Goal: Task Accomplishment & Management: Manage account settings

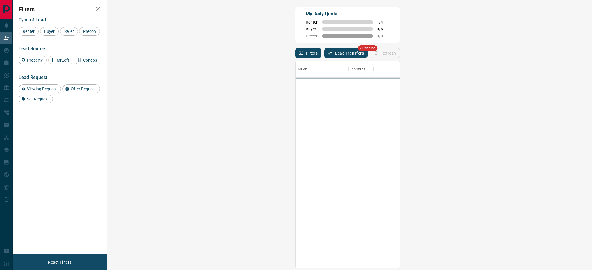
scroll to position [200, 465]
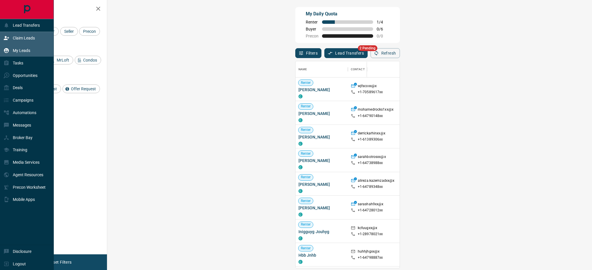
click at [8, 50] on icon at bounding box center [6, 50] width 5 height 5
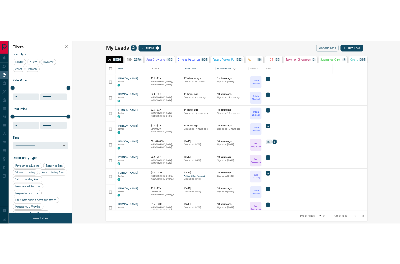
scroll to position [211, 476]
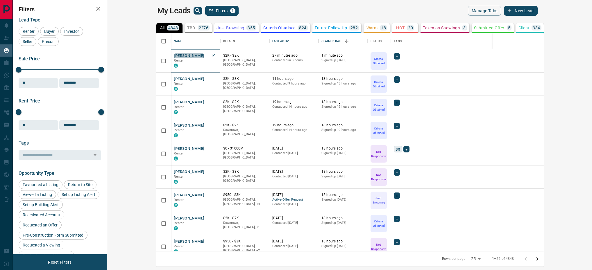
click at [174, 55] on button "[PERSON_NAME]" at bounding box center [189, 56] width 31 height 6
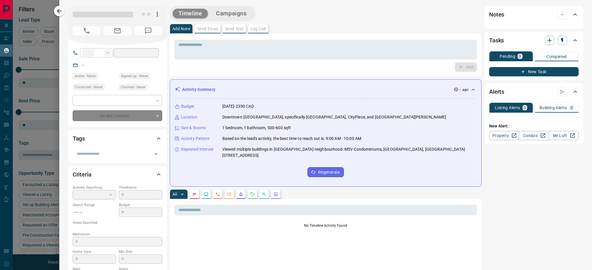
type input "**"
type input "**********"
type input "*"
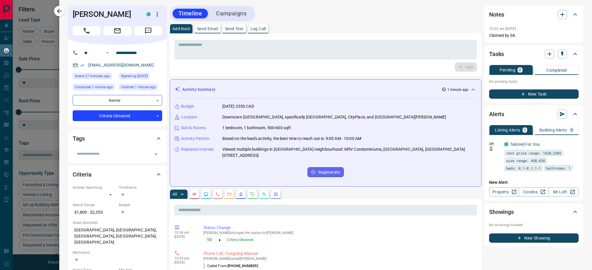
drag, startPoint x: 125, startPoint y: 11, endPoint x: 72, endPoint y: 9, distance: 52.7
click at [72, 9] on div "[PERSON_NAME] C" at bounding box center [117, 25] width 99 height 39
copy h1 "[PERSON_NAME]"
drag, startPoint x: 150, startPoint y: 52, endPoint x: 100, endPoint y: 53, distance: 50.6
click at [100, 53] on div "**********" at bounding box center [115, 52] width 70 height 9
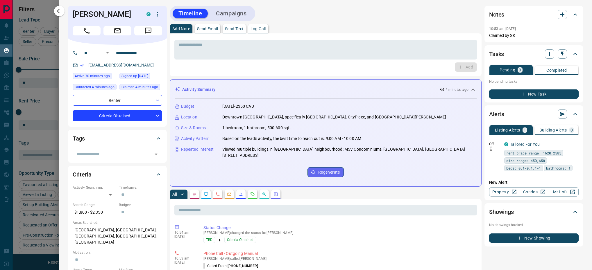
click at [83, 68] on div "[EMAIL_ADDRESS][DOMAIN_NAME]" at bounding box center [118, 65] width 90 height 10
drag, startPoint x: 83, startPoint y: 68, endPoint x: 161, endPoint y: 64, distance: 77.8
click at [161, 64] on div "[EMAIL_ADDRESS][DOMAIN_NAME]" at bounding box center [118, 65] width 90 height 10
drag, startPoint x: 150, startPoint y: 65, endPoint x: 87, endPoint y: 64, distance: 62.8
click at [87, 64] on div "[EMAIL_ADDRESS][DOMAIN_NAME]" at bounding box center [118, 65] width 90 height 10
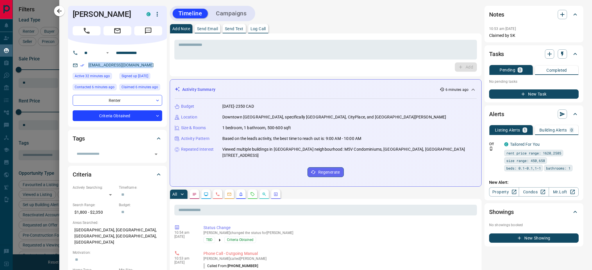
copy link "[EMAIL_ADDRESS][DOMAIN_NAME]"
click at [58, 10] on icon "button" at bounding box center [59, 11] width 7 height 7
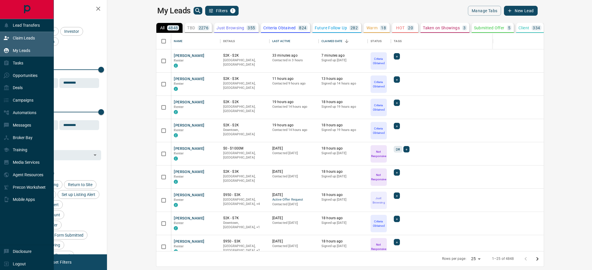
click at [13, 39] on p "Claim Leads" at bounding box center [24, 38] width 22 height 5
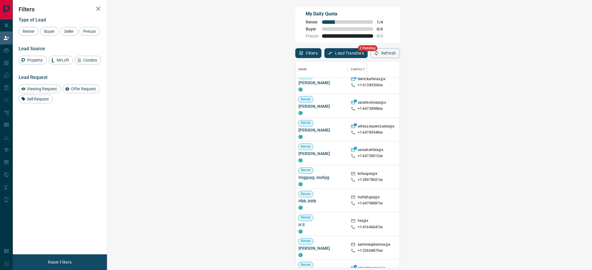
scroll to position [65, 0]
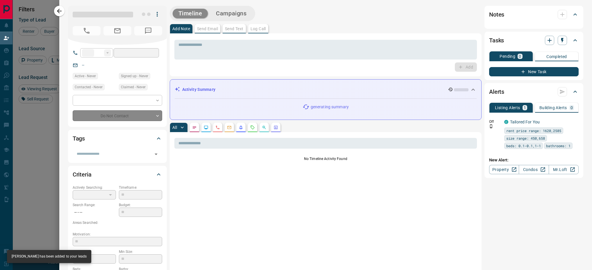
type input "**"
type input "**********"
type input "**"
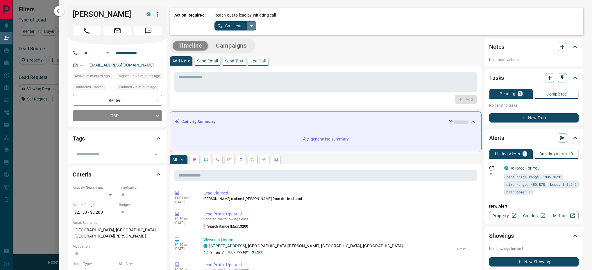
click at [250, 24] on icon "split button" at bounding box center [251, 25] width 7 height 7
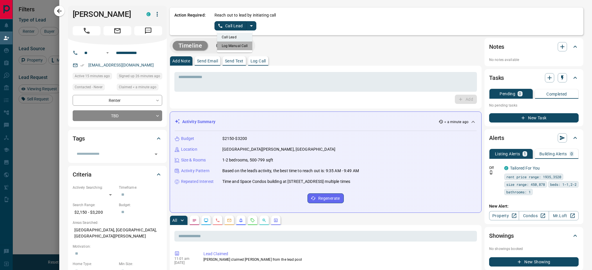
click at [243, 48] on li "Log Manual Call" at bounding box center [234, 46] width 35 height 9
click at [265, 60] on p "Log Call" at bounding box center [258, 61] width 15 height 4
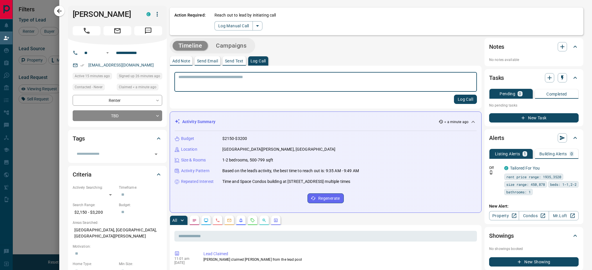
click at [226, 82] on textarea at bounding box center [326, 82] width 295 height 15
type textarea "**********"
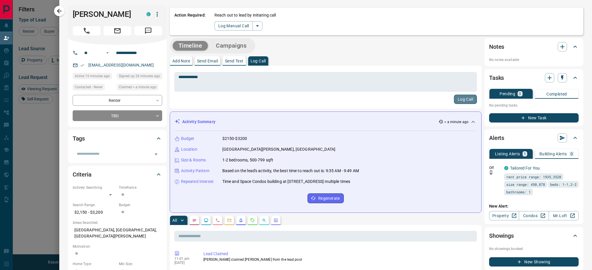
click at [457, 104] on button "Log Call" at bounding box center [465, 99] width 23 height 9
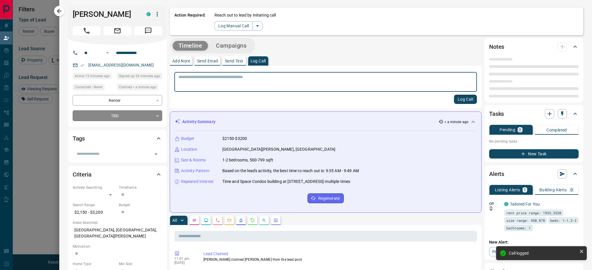
click at [111, 116] on body "Lead Transfers Claim Leads My Leads Tasks Opportunities Deals Campaigns Automat…" at bounding box center [296, 114] width 592 height 228
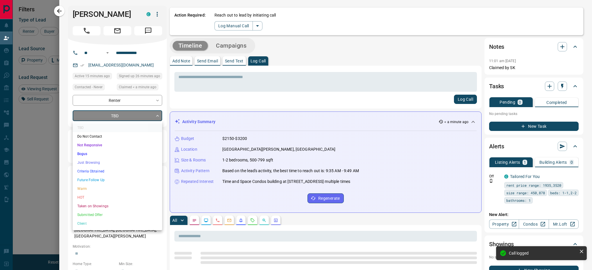
click at [105, 172] on li "Criteria Obtained" at bounding box center [118, 171] width 90 height 9
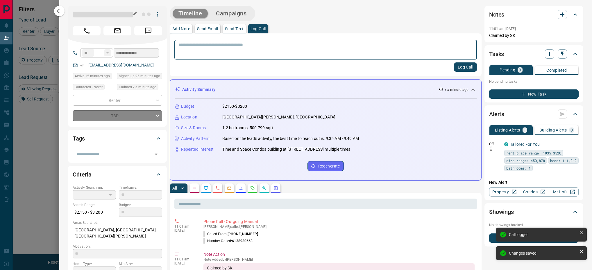
type input "*"
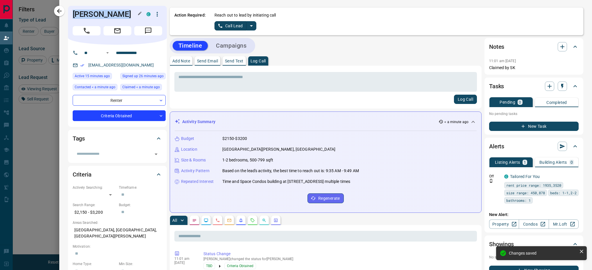
drag, startPoint x: 120, startPoint y: 13, endPoint x: 72, endPoint y: 10, distance: 47.4
click at [73, 10] on h1 "[PERSON_NAME]" at bounding box center [105, 14] width 65 height 9
copy h1 "[PERSON_NAME]"
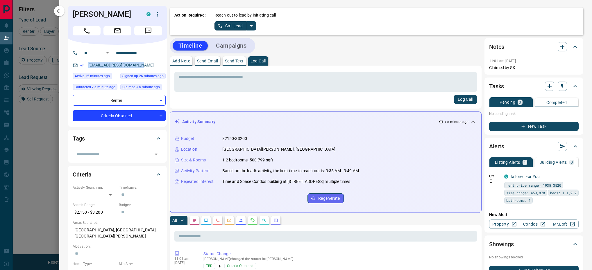
drag, startPoint x: 140, startPoint y: 65, endPoint x: 88, endPoint y: 69, distance: 52.3
click at [88, 69] on p "[EMAIL_ADDRESS][DOMAIN_NAME]" at bounding box center [121, 65] width 69 height 10
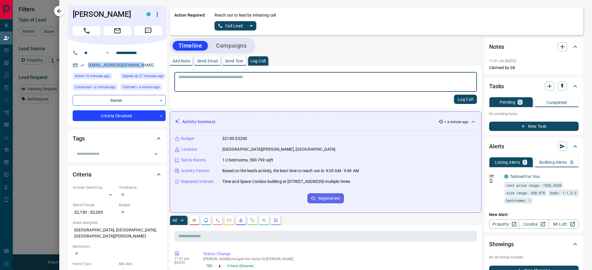
copy link "[EMAIL_ADDRESS][DOMAIN_NAME]"
drag, startPoint x: 141, startPoint y: 65, endPoint x: 133, endPoint y: 66, distance: 7.9
click at [91, 65] on div "[EMAIL_ADDRESS][DOMAIN_NAME]" at bounding box center [119, 65] width 93 height 10
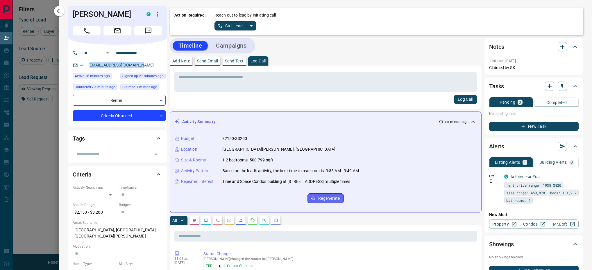
scroll to position [200, 465]
drag, startPoint x: 133, startPoint y: 66, endPoint x: 188, endPoint y: 103, distance: 66.9
click at [188, 103] on div "Log Call" at bounding box center [325, 99] width 303 height 9
drag, startPoint x: 140, startPoint y: 66, endPoint x: 87, endPoint y: 64, distance: 53.8
click at [87, 64] on div "[EMAIL_ADDRESS][DOMAIN_NAME]" at bounding box center [119, 65] width 93 height 10
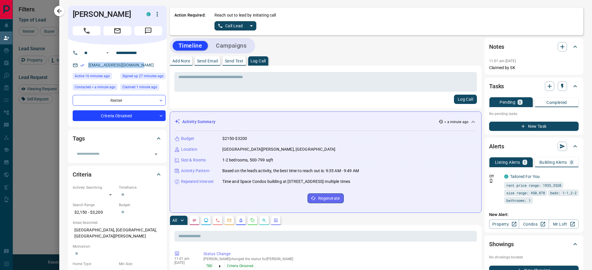
copy link "[EMAIL_ADDRESS][DOMAIN_NAME]"
drag, startPoint x: 151, startPoint y: 54, endPoint x: 111, endPoint y: 53, distance: 40.1
click at [111, 53] on div "**********" at bounding box center [115, 52] width 70 height 9
click at [61, 11] on icon "button" at bounding box center [59, 11] width 7 height 7
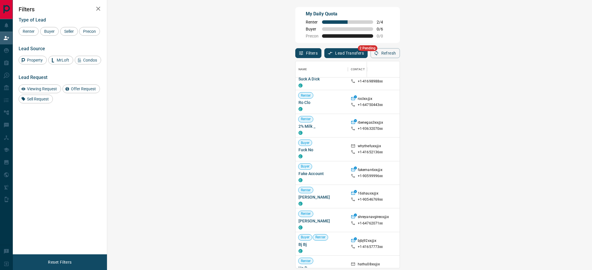
scroll to position [844, 0]
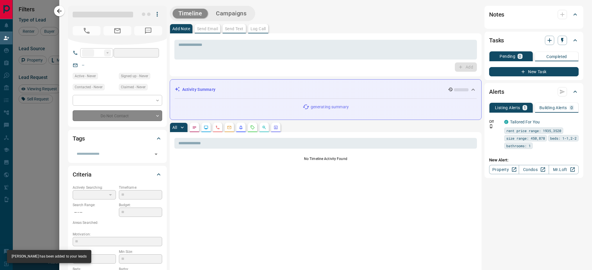
type input "**"
type input "**********"
type input "**"
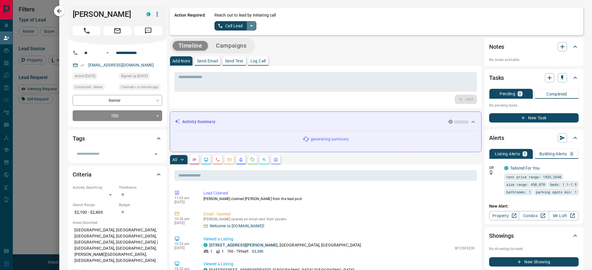
click at [252, 23] on icon "split button" at bounding box center [251, 25] width 7 height 7
click at [246, 47] on li "Log Manual Call" at bounding box center [234, 46] width 35 height 9
click at [264, 65] on button "Log Call" at bounding box center [258, 60] width 20 height 9
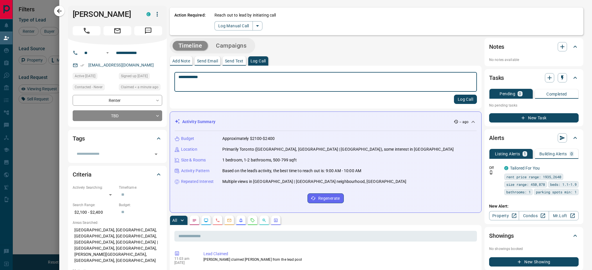
type textarea "**********"
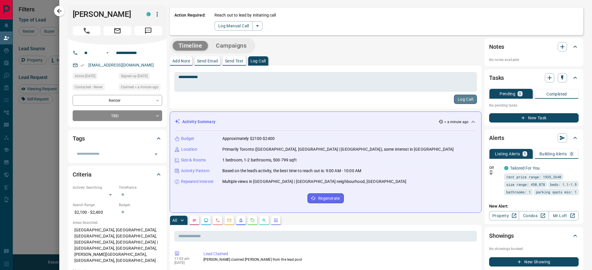
click at [454, 100] on button "Log Call" at bounding box center [465, 99] width 23 height 9
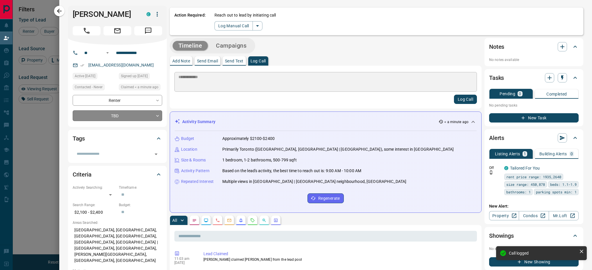
click at [114, 117] on body "Lead Transfers Claim Leads My Leads Tasks Opportunities Deals Campaigns Automat…" at bounding box center [296, 114] width 592 height 228
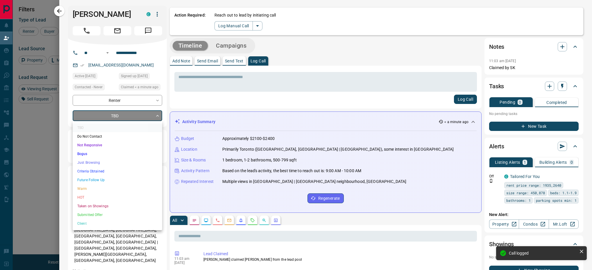
click at [82, 170] on li "Criteria Obtained" at bounding box center [118, 171] width 90 height 9
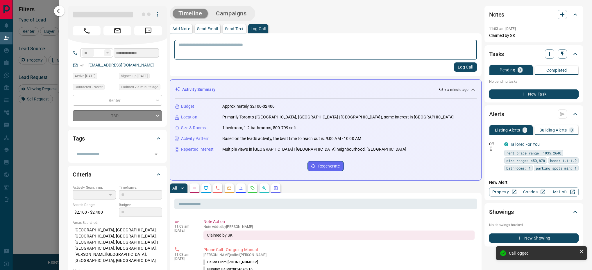
type input "*"
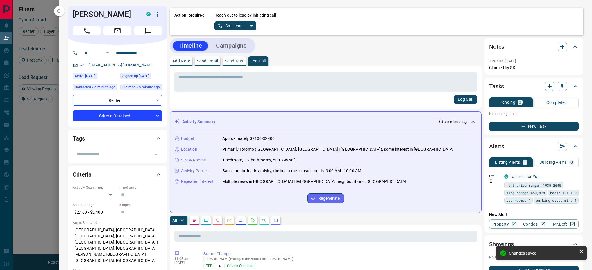
click at [105, 68] on p "[EMAIL_ADDRESS][DOMAIN_NAME]" at bounding box center [121, 65] width 69 height 10
drag, startPoint x: 117, startPoint y: 67, endPoint x: 158, endPoint y: 47, distance: 45.6
click at [193, 99] on div "Log Call" at bounding box center [325, 99] width 303 height 9
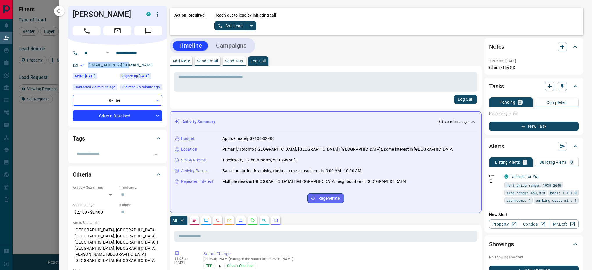
drag, startPoint x: 135, startPoint y: 65, endPoint x: 87, endPoint y: 66, distance: 47.4
click at [87, 66] on div "[EMAIL_ADDRESS][DOMAIN_NAME]" at bounding box center [118, 65] width 90 height 10
copy link "[EMAIL_ADDRESS][DOMAIN_NAME]"
drag, startPoint x: 149, startPoint y: 51, endPoint x: 99, endPoint y: 46, distance: 50.9
click at [99, 46] on div "**********" at bounding box center [117, 86] width 99 height 82
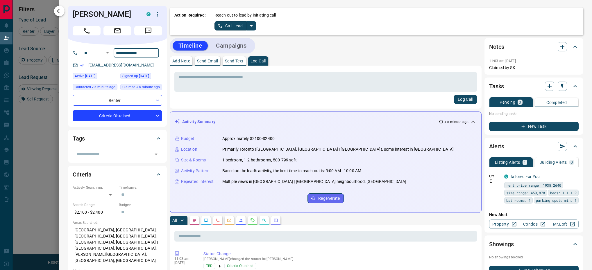
click at [57, 6] on button "button" at bounding box center [59, 11] width 10 height 10
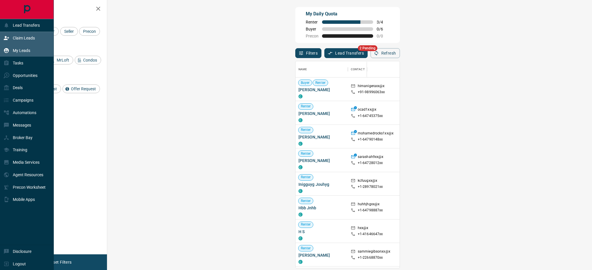
click at [17, 51] on p "My Leads" at bounding box center [21, 50] width 17 height 5
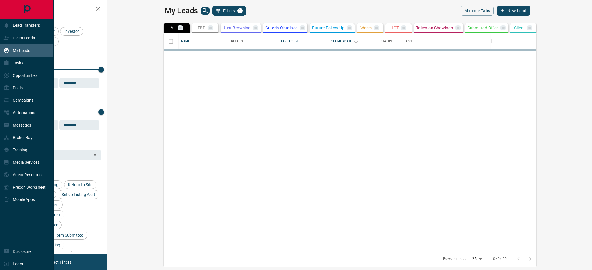
scroll to position [211, 476]
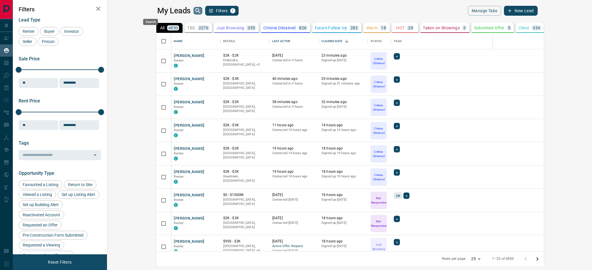
click at [195, 10] on icon "search button" at bounding box center [198, 10] width 7 height 7
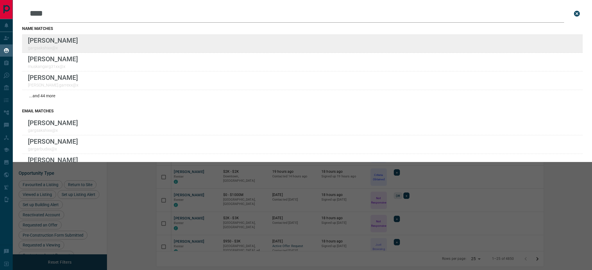
type input "****"
